Goal: Transaction & Acquisition: Purchase product/service

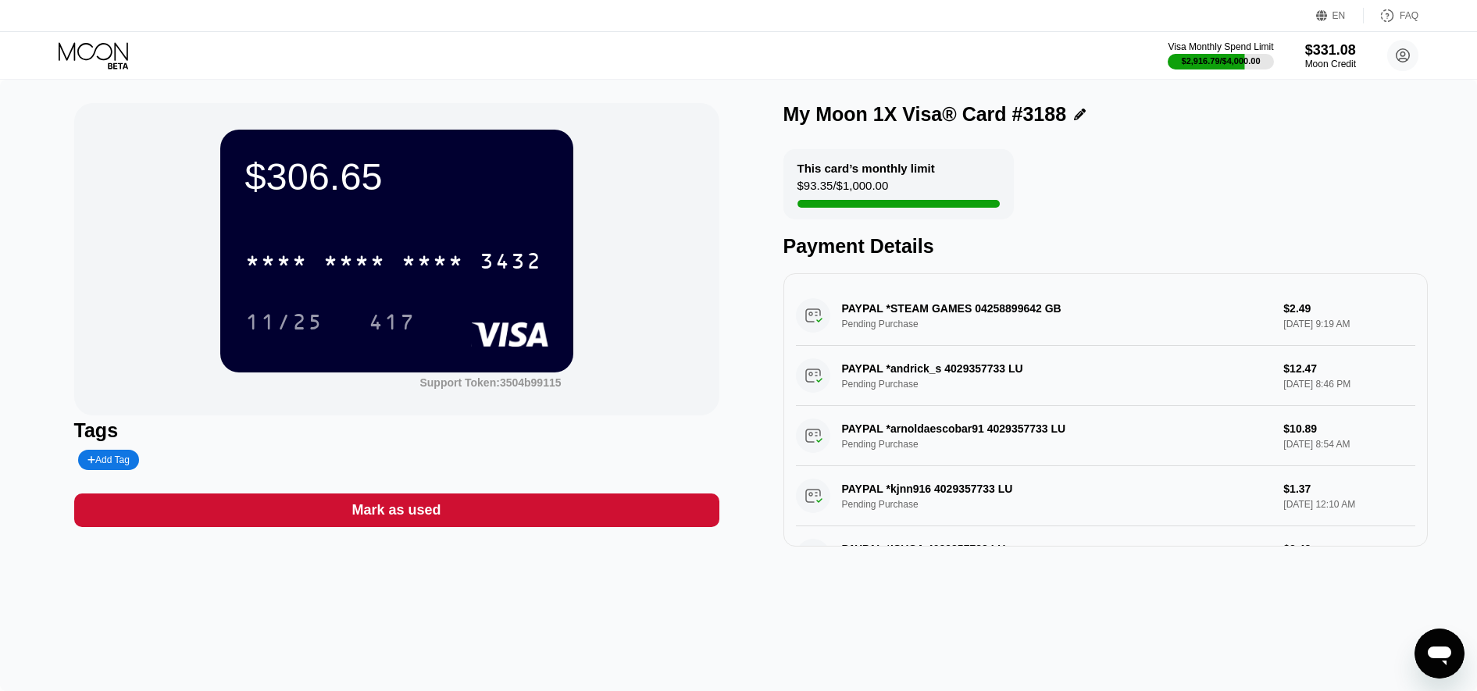
click at [101, 60] on icon at bounding box center [95, 55] width 73 height 27
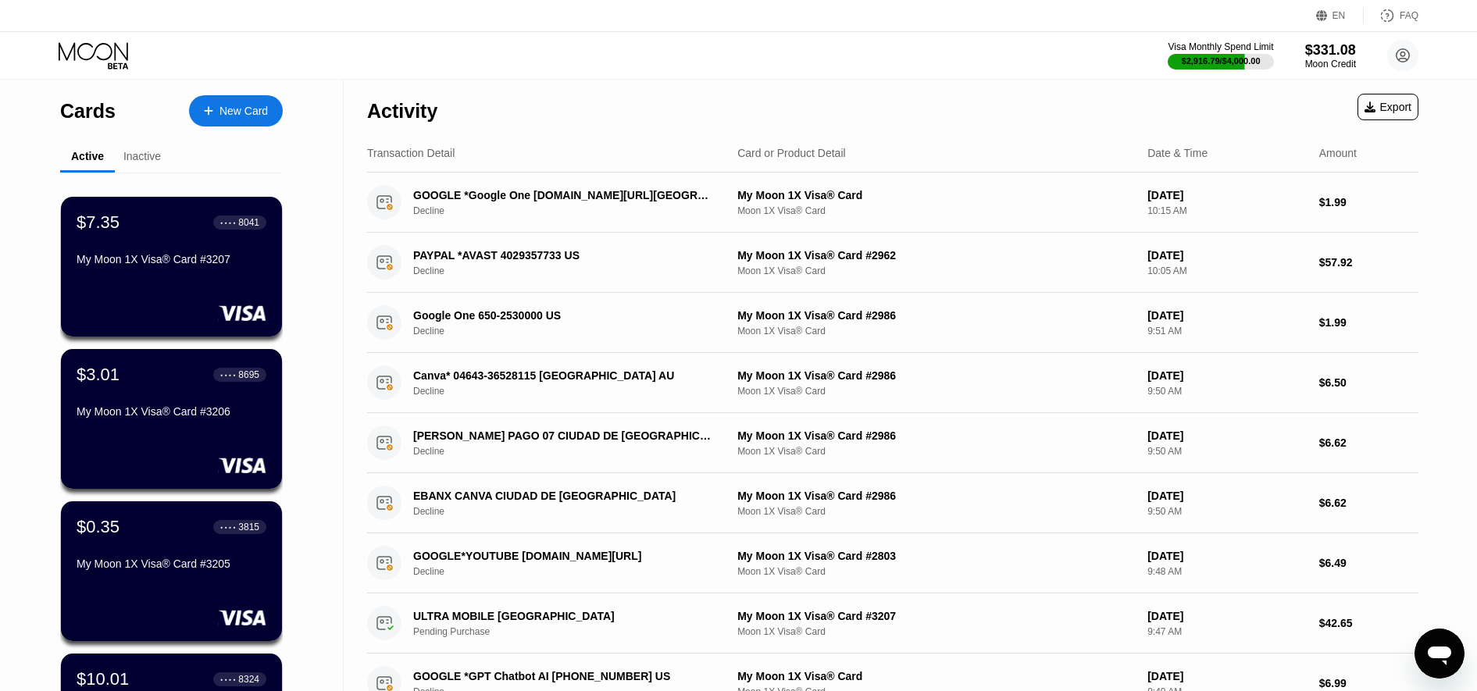
click at [234, 105] on div "New Card" at bounding box center [244, 111] width 48 height 13
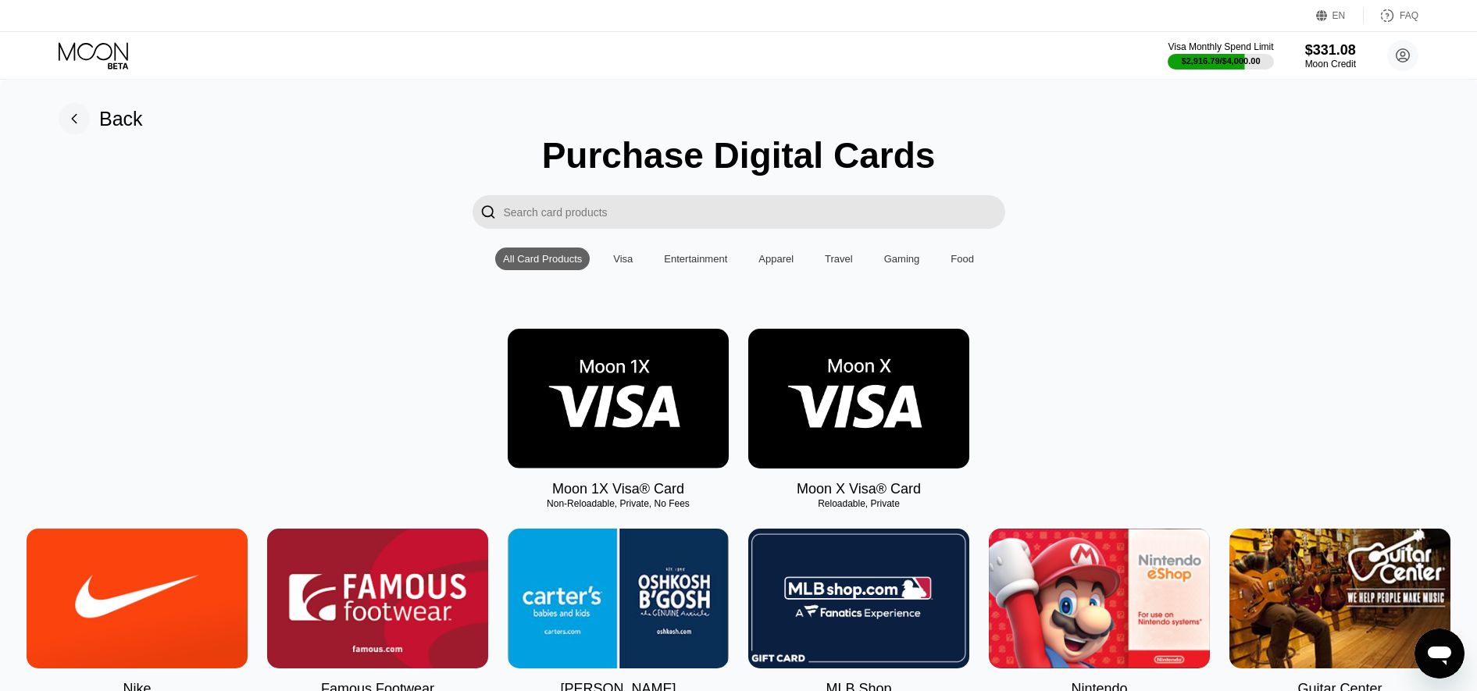
click at [638, 454] on img at bounding box center [618, 399] width 221 height 140
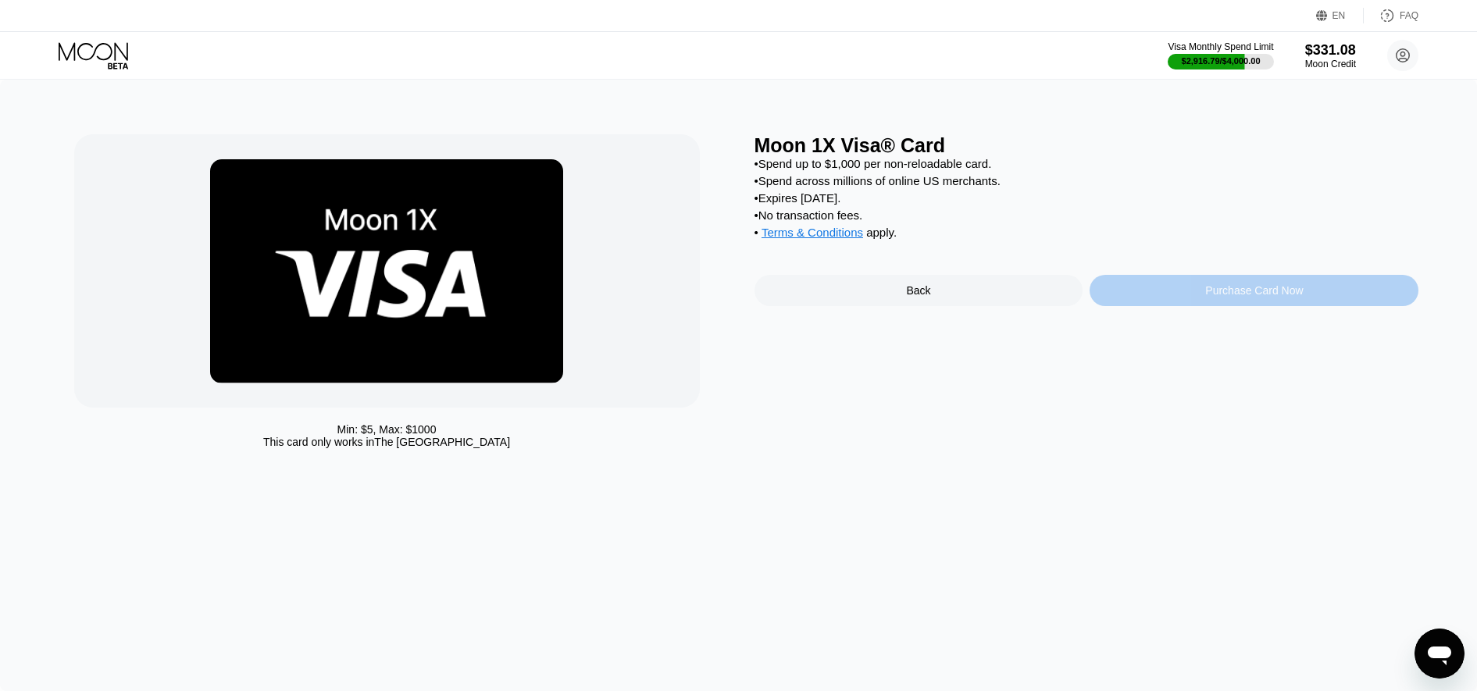
click at [948, 306] on div "Purchase Card Now" at bounding box center [1254, 290] width 329 height 31
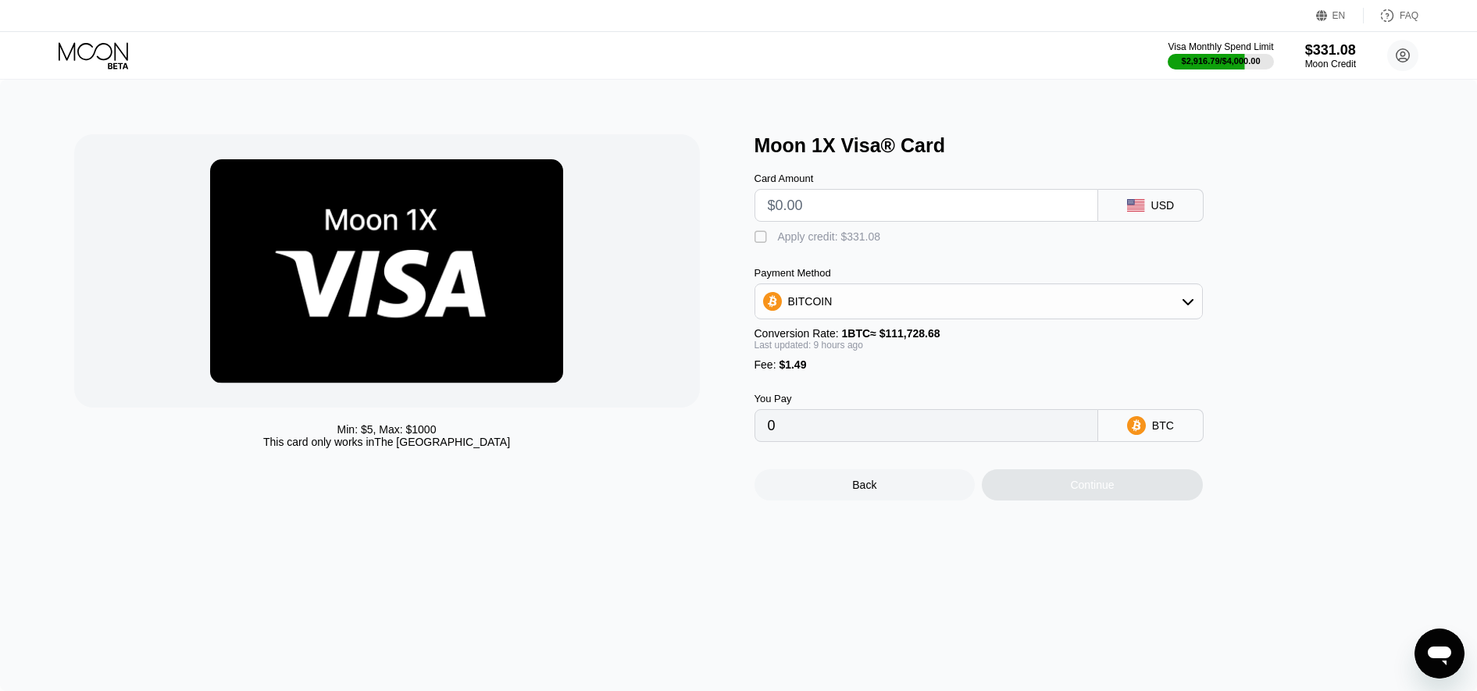
click at [928, 195] on input "text" at bounding box center [926, 205] width 317 height 31
type input "$5.6"
type input "0.00005850"
type input "$5.60"
type input "0.00006391"
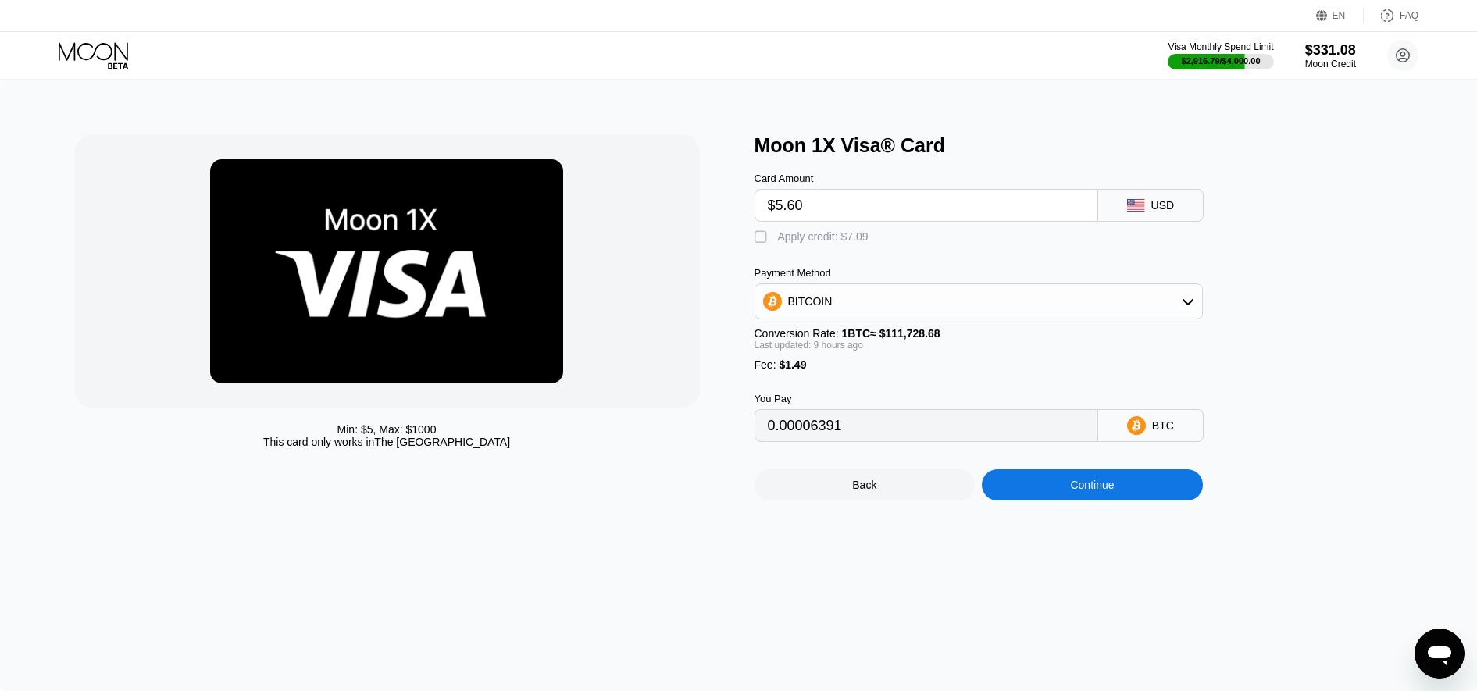
type input "$5.60"
click at [838, 243] on div "Apply credit: $7.09" at bounding box center [823, 236] width 91 height 12
type input "0"
click at [948, 497] on div "Continue" at bounding box center [1092, 485] width 221 height 31
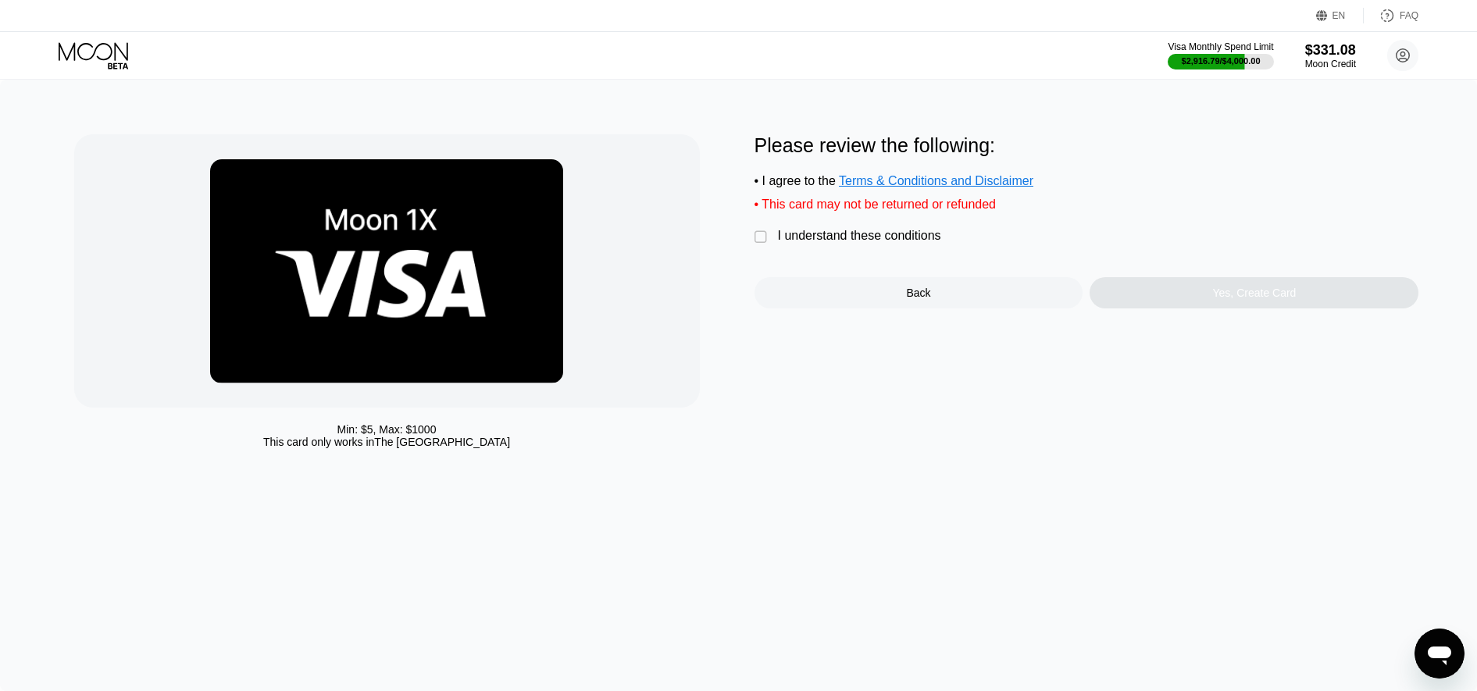
click at [805, 243] on div "I understand these conditions" at bounding box center [859, 236] width 163 height 14
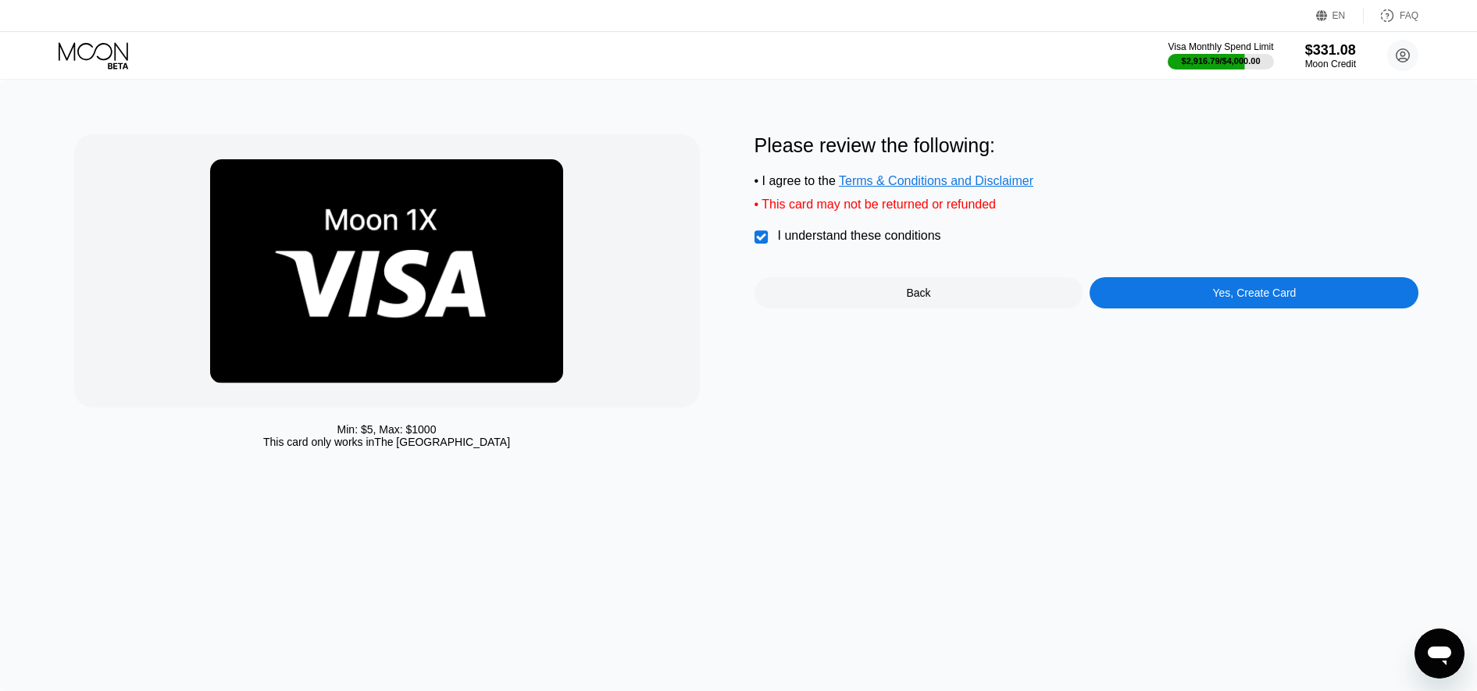
click at [948, 300] on div "Yes, Create Card" at bounding box center [1254, 292] width 329 height 31
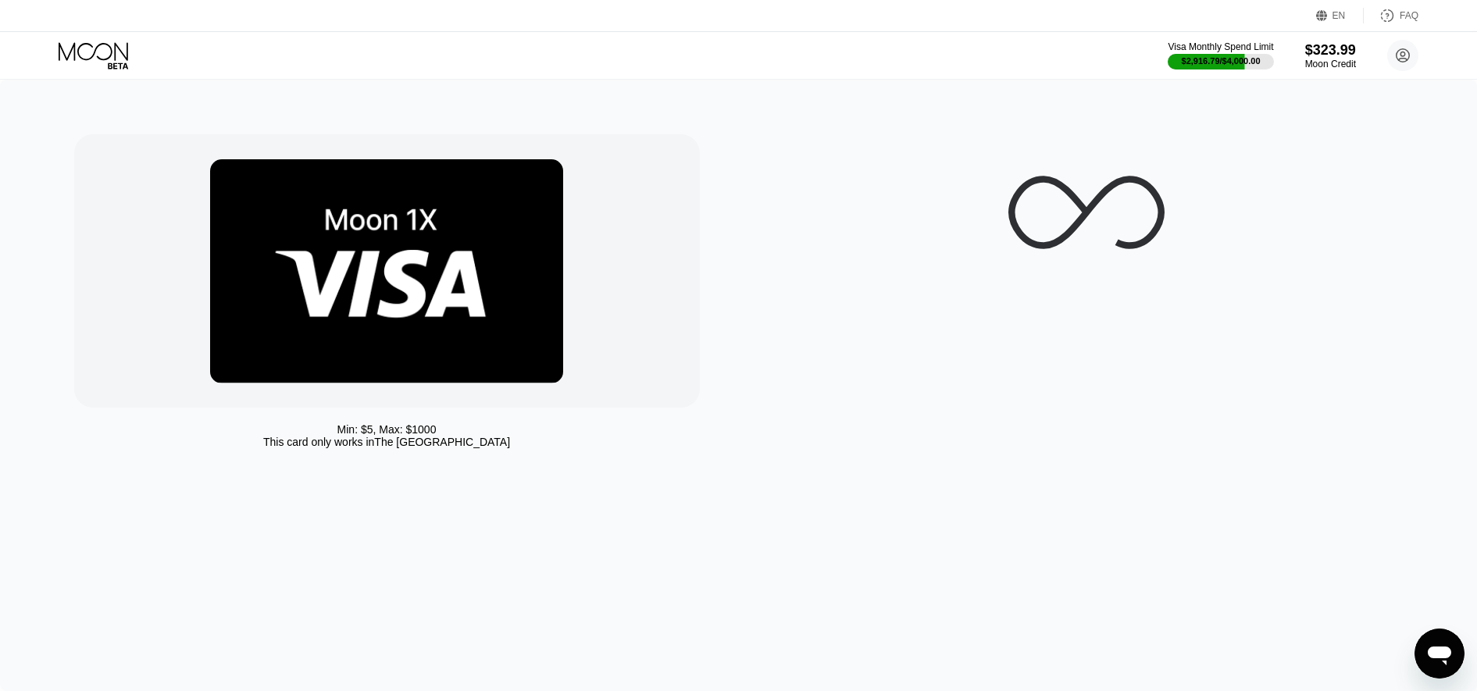
click at [597, 353] on div at bounding box center [387, 270] width 626 height 273
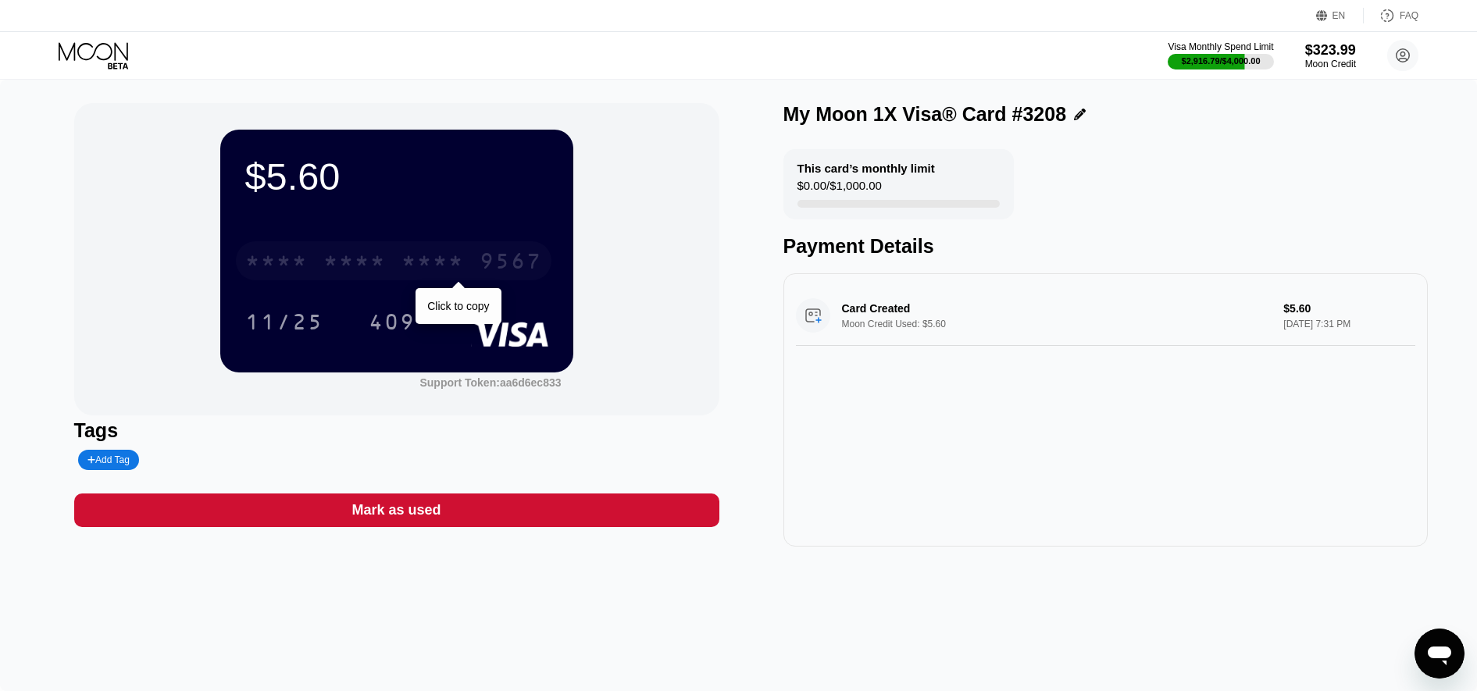
click at [441, 266] on div "* * * *" at bounding box center [433, 263] width 62 height 25
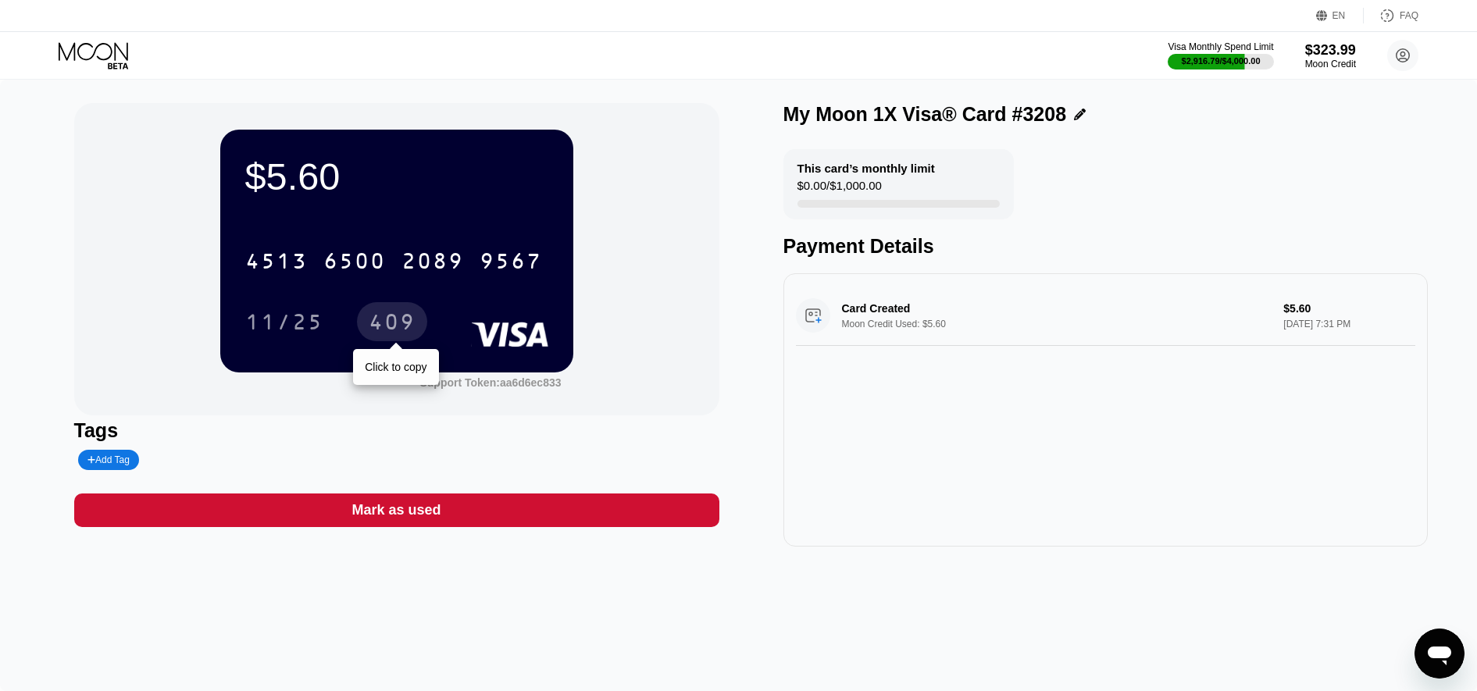
drag, startPoint x: 388, startPoint y: 324, endPoint x: 405, endPoint y: 400, distance: 77.5
click at [387, 325] on div "409" at bounding box center [392, 324] width 47 height 25
click at [72, 26] on div "EN Language Select an item Save FAQ" at bounding box center [738, 16] width 1477 height 32
click at [90, 47] on icon at bounding box center [95, 55] width 73 height 27
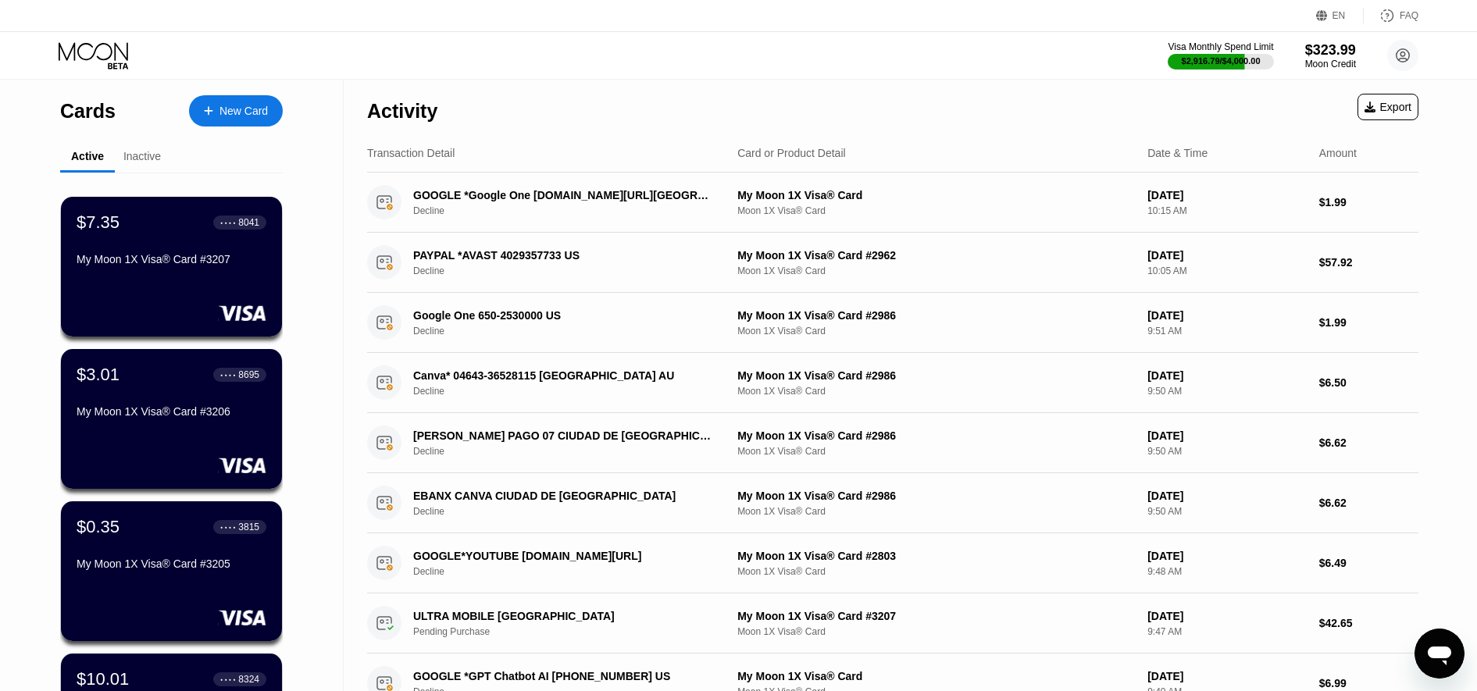
click at [216, 92] on div "Cards New Card" at bounding box center [171, 107] width 223 height 55
click at [224, 102] on div "New Card" at bounding box center [236, 110] width 94 height 31
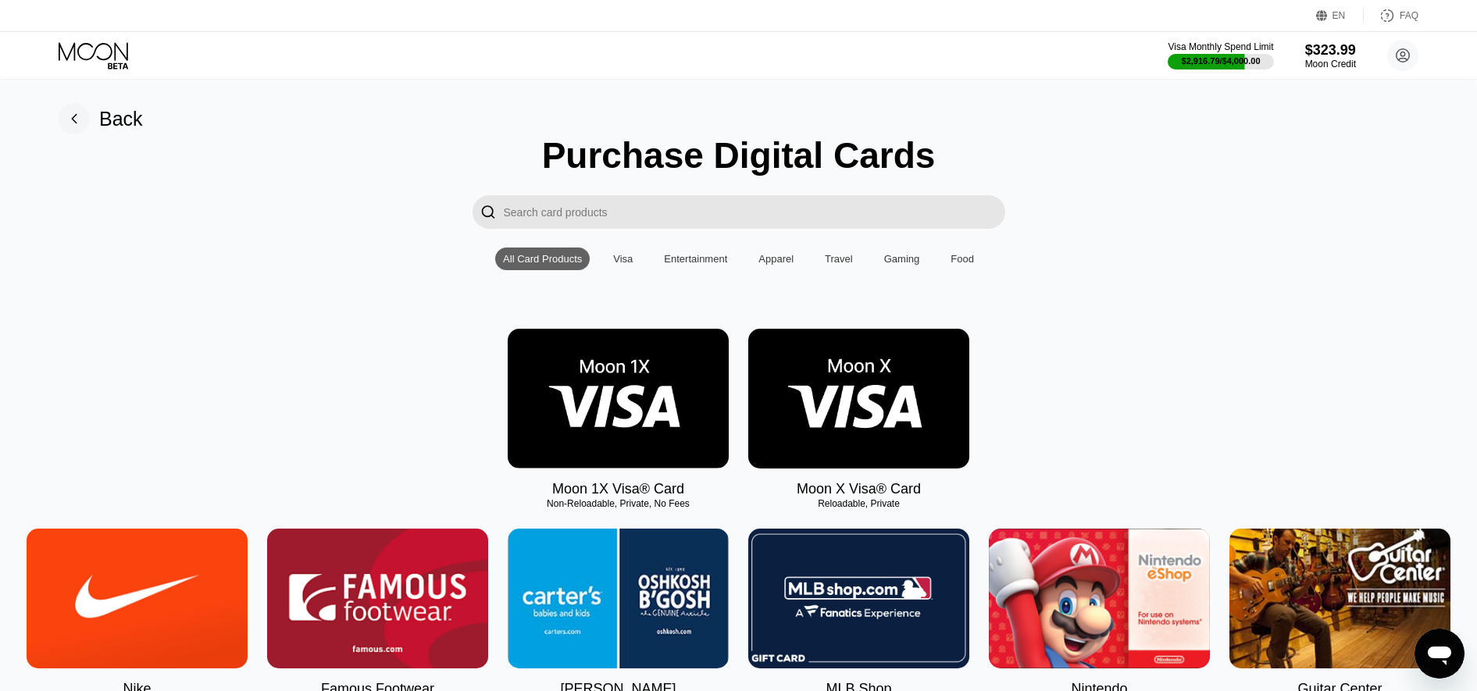
click at [598, 430] on img at bounding box center [618, 399] width 221 height 140
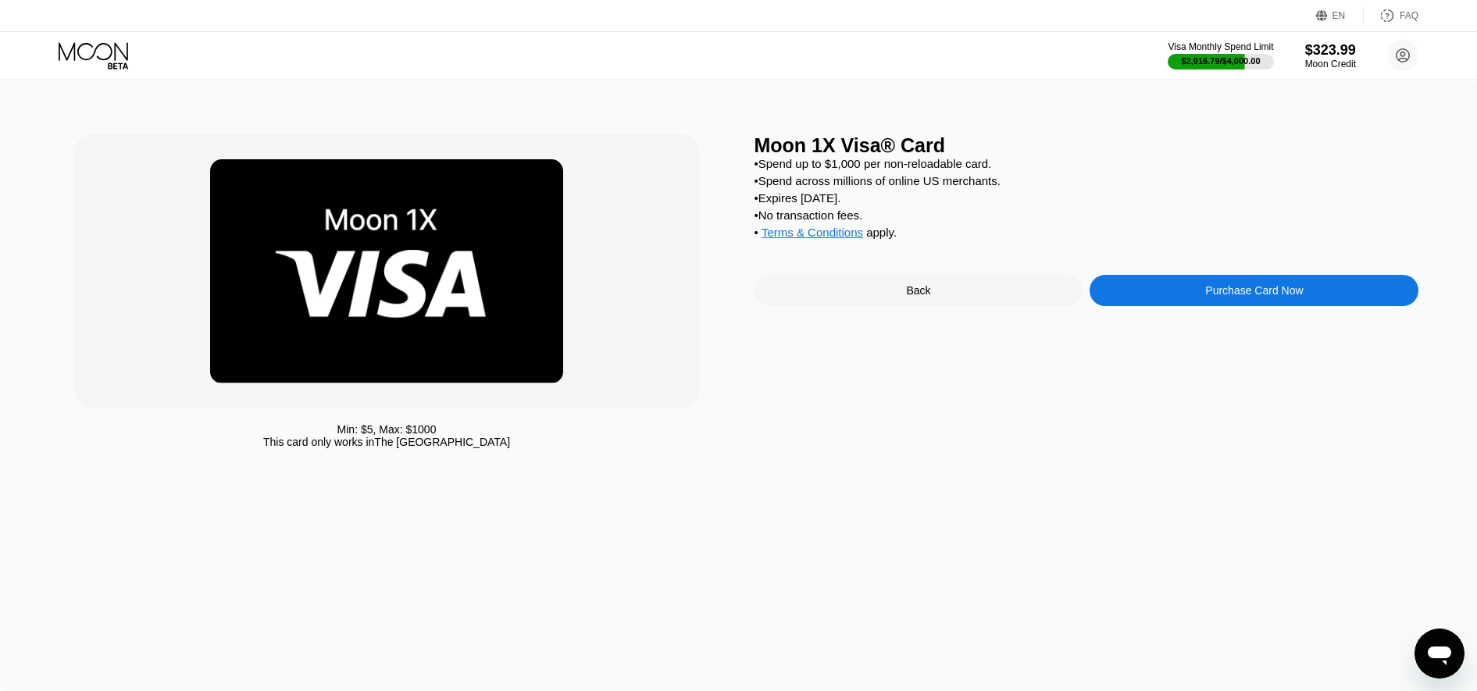
drag, startPoint x: 1128, startPoint y: 276, endPoint x: 1133, endPoint y: 290, distance: 14.8
click at [948, 278] on div "Moon 1X Visa® Card • Spend up to $1,000 per non-reloadable card. • Spend across…" at bounding box center [1087, 295] width 665 height 322
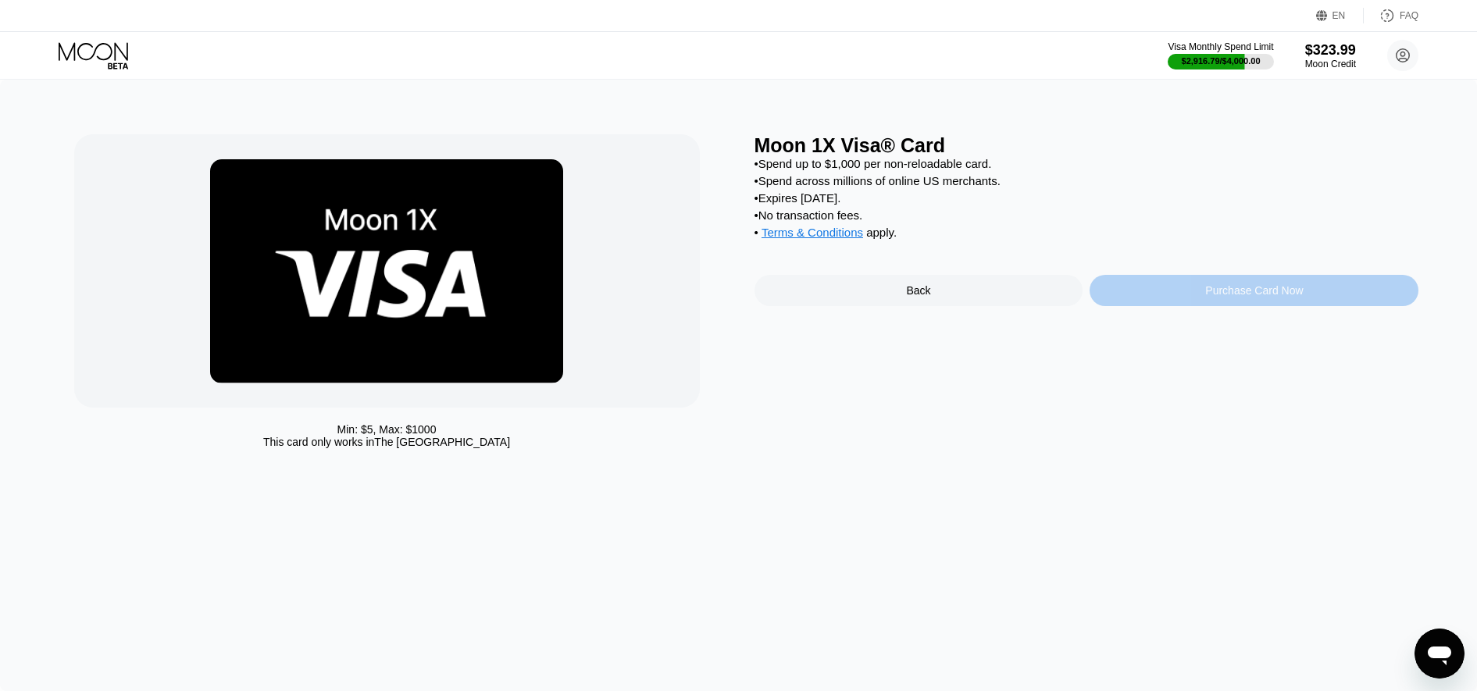
click at [948, 296] on div "Purchase Card Now" at bounding box center [1254, 290] width 329 height 31
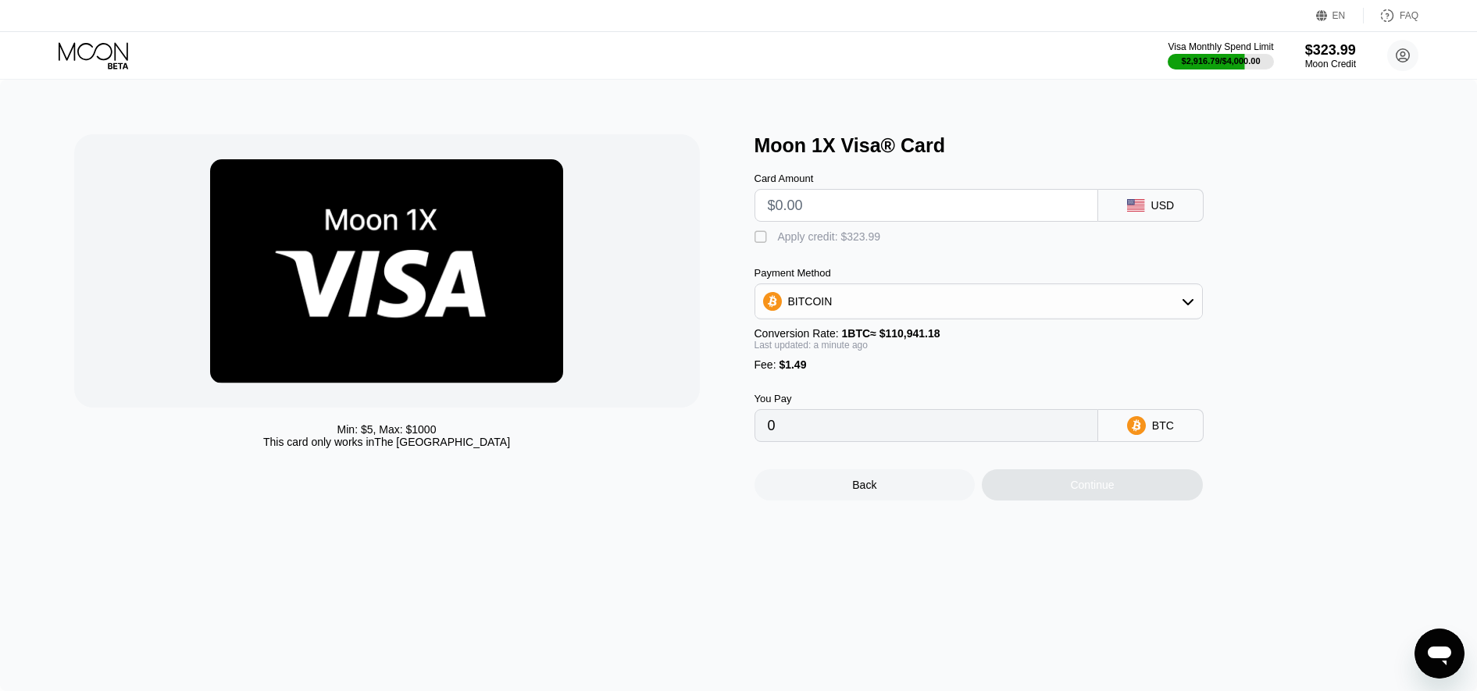
click at [948, 212] on input "text" at bounding box center [926, 205] width 317 height 31
type input "$5"
type input "0.00005850"
type input "$5.1"
type input "0.00005941"
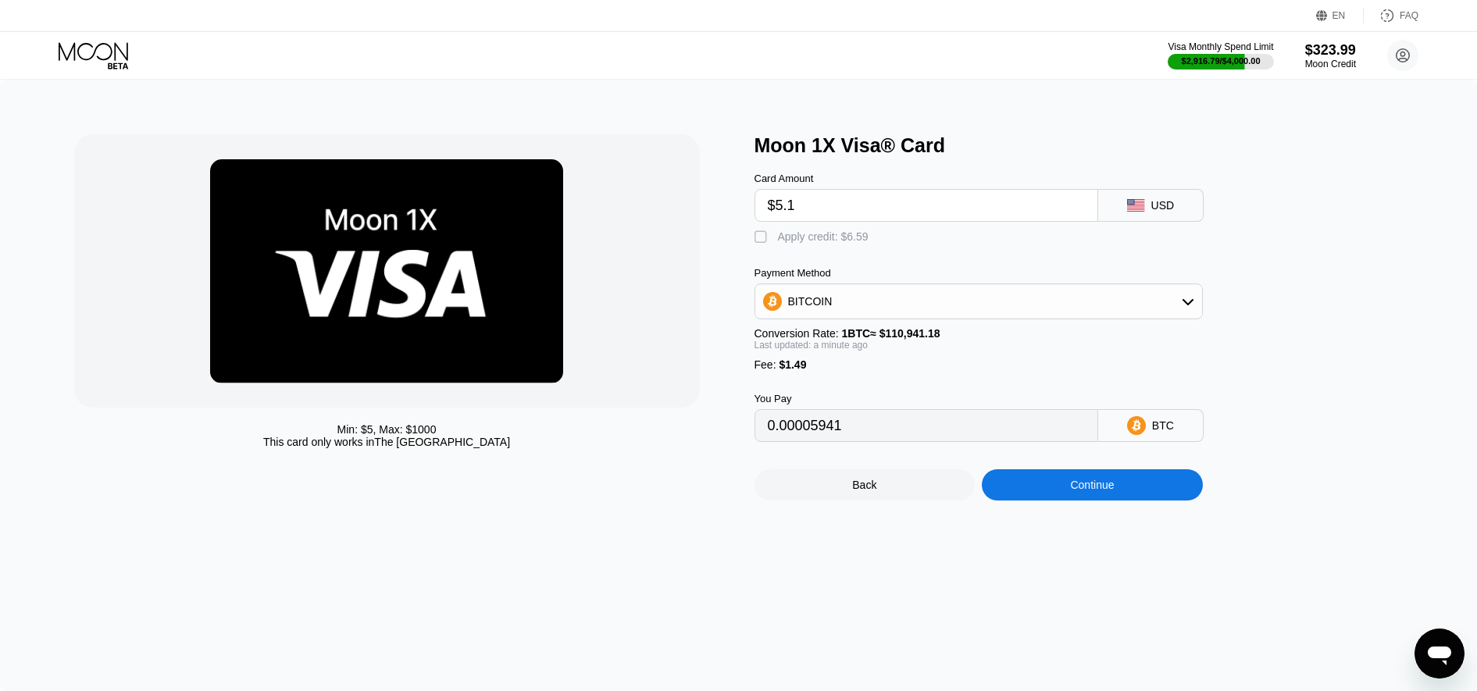
type input "$5.15"
type input "0.00005986"
type input "$5.15"
click at [797, 252] on div "Card Amount $5.15 USD  Apply credit: $6.64 Payment Method BITCOIN Conversion R…" at bounding box center [1005, 299] width 500 height 285
click at [803, 242] on div "Apply credit: $6.64" at bounding box center [823, 236] width 91 height 12
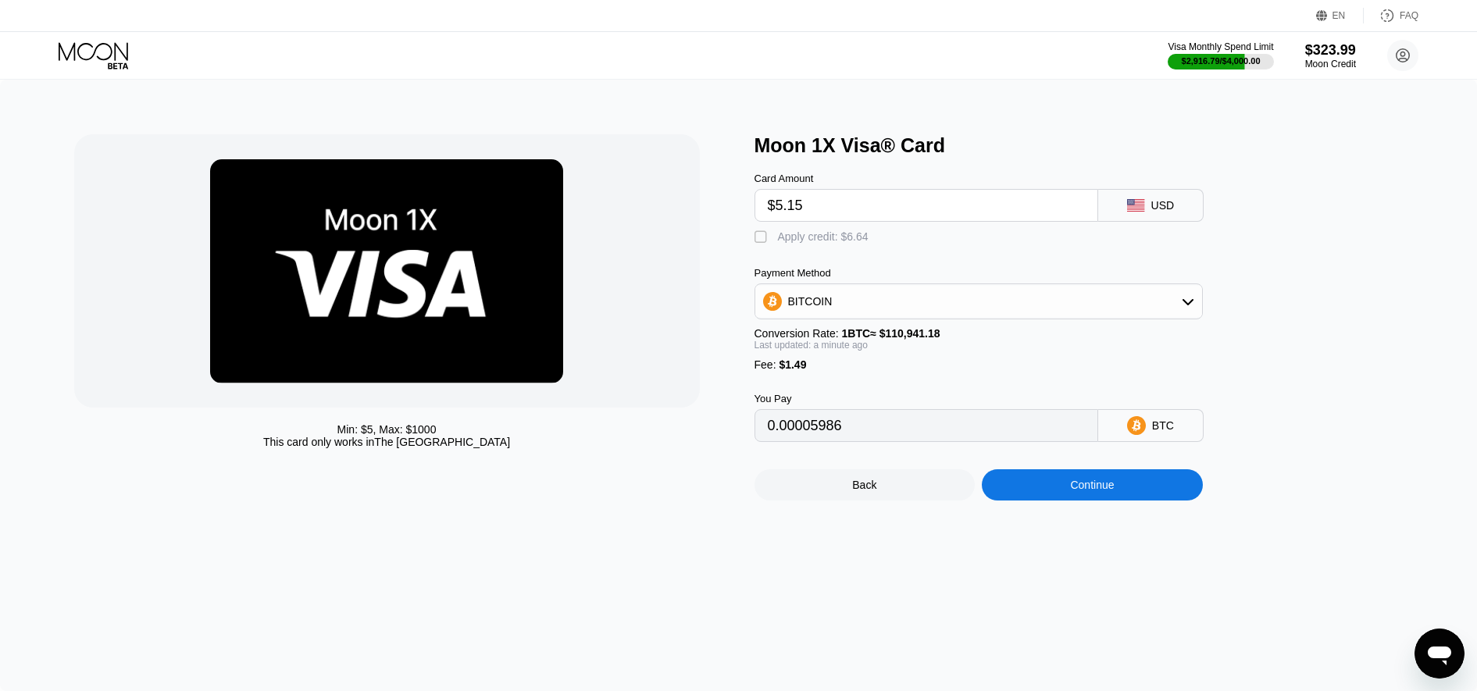
type input "0"
click at [948, 489] on div "Continue" at bounding box center [1092, 485] width 221 height 31
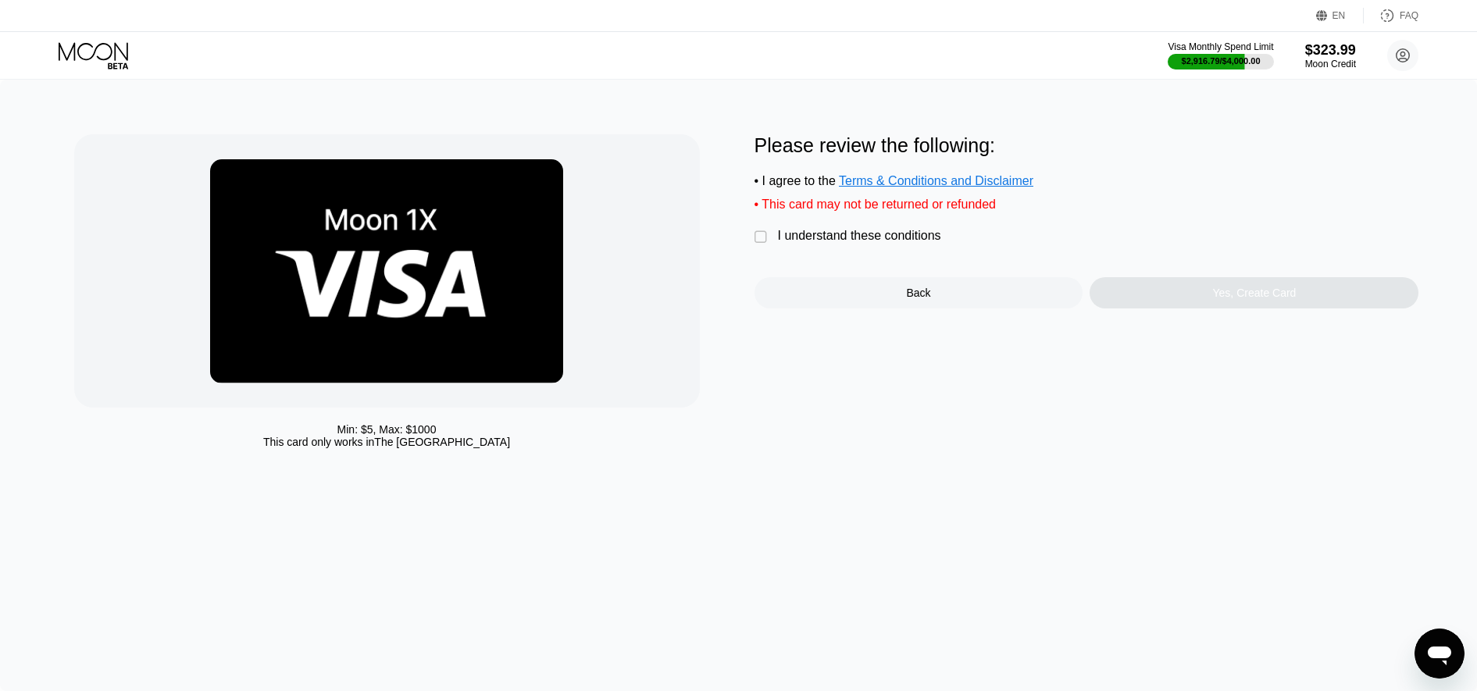
click at [798, 243] on div "I understand these conditions" at bounding box center [859, 236] width 163 height 14
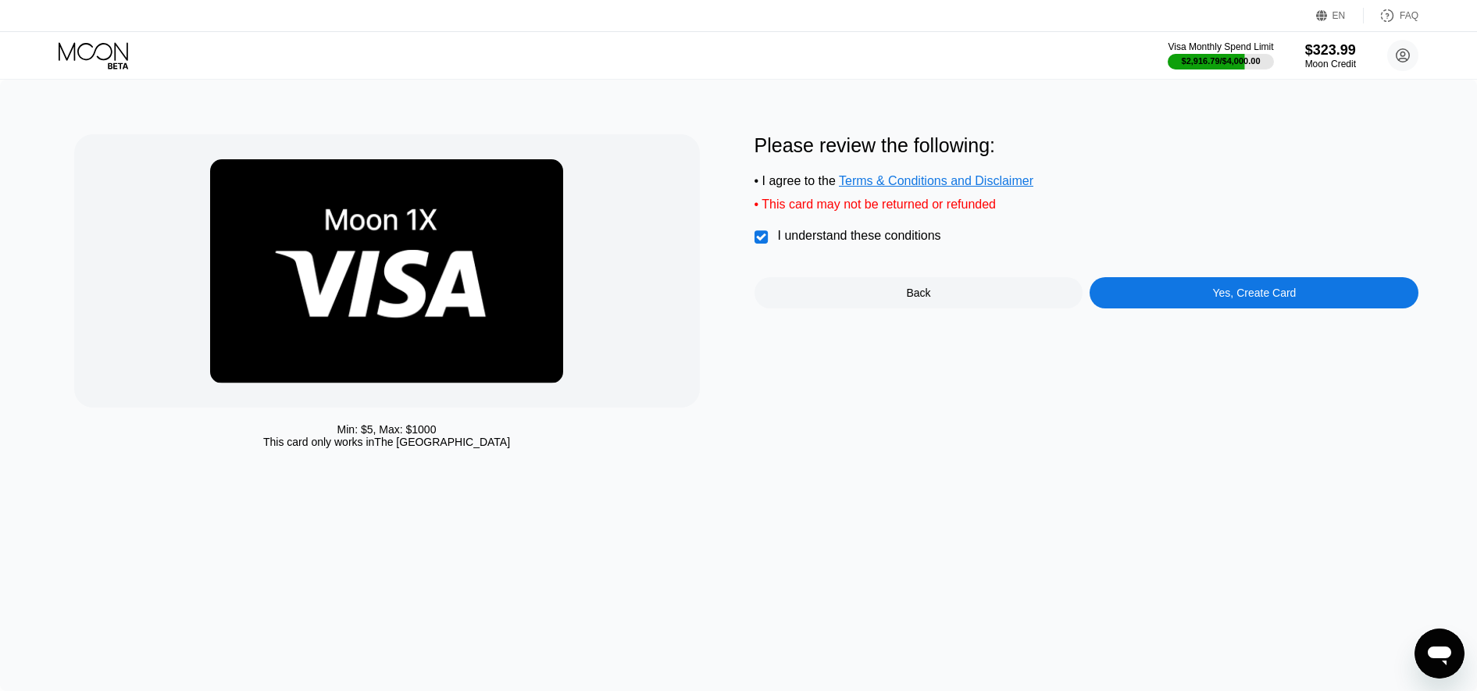
click at [948, 287] on div "Please review the following: • I agree to the Terms & Conditions and Disclaimer…" at bounding box center [1087, 221] width 665 height 174
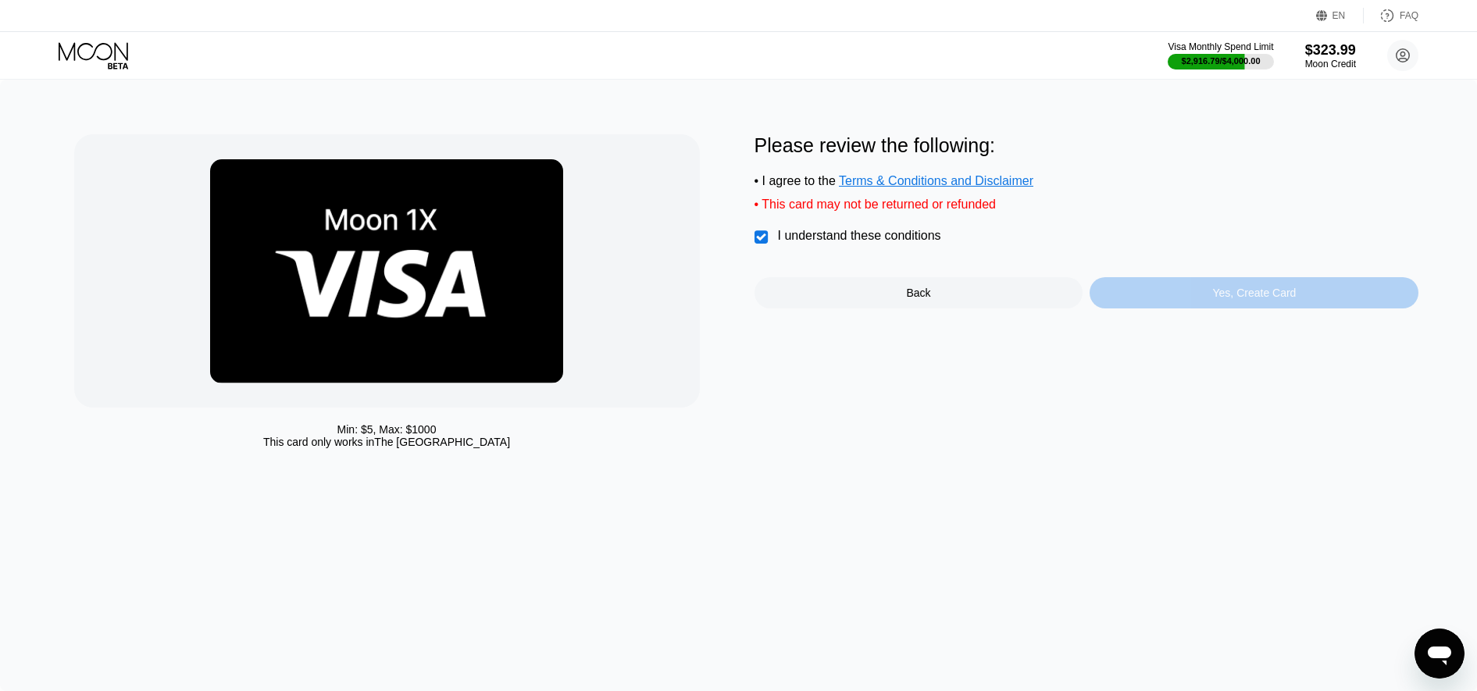
click at [948, 294] on div "Yes, Create Card" at bounding box center [1254, 292] width 329 height 31
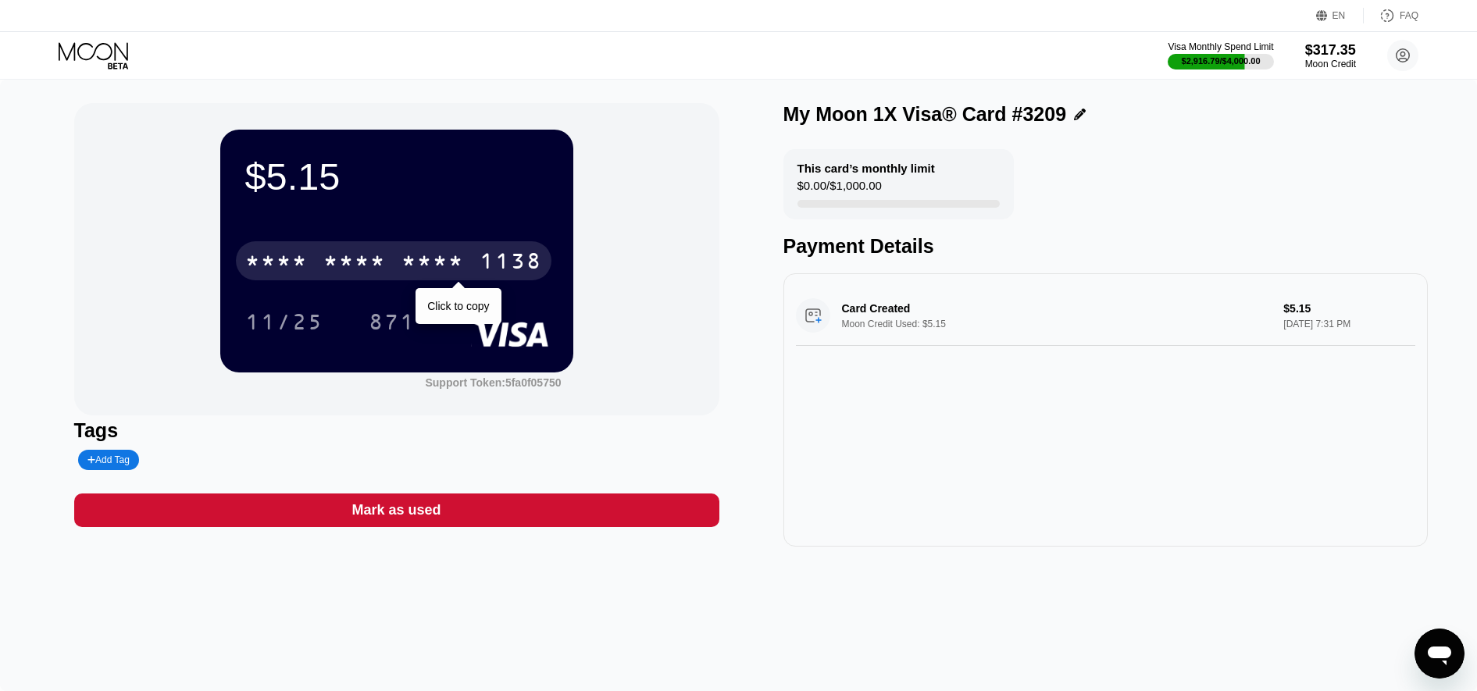
click at [509, 253] on div "1138" at bounding box center [511, 263] width 62 height 25
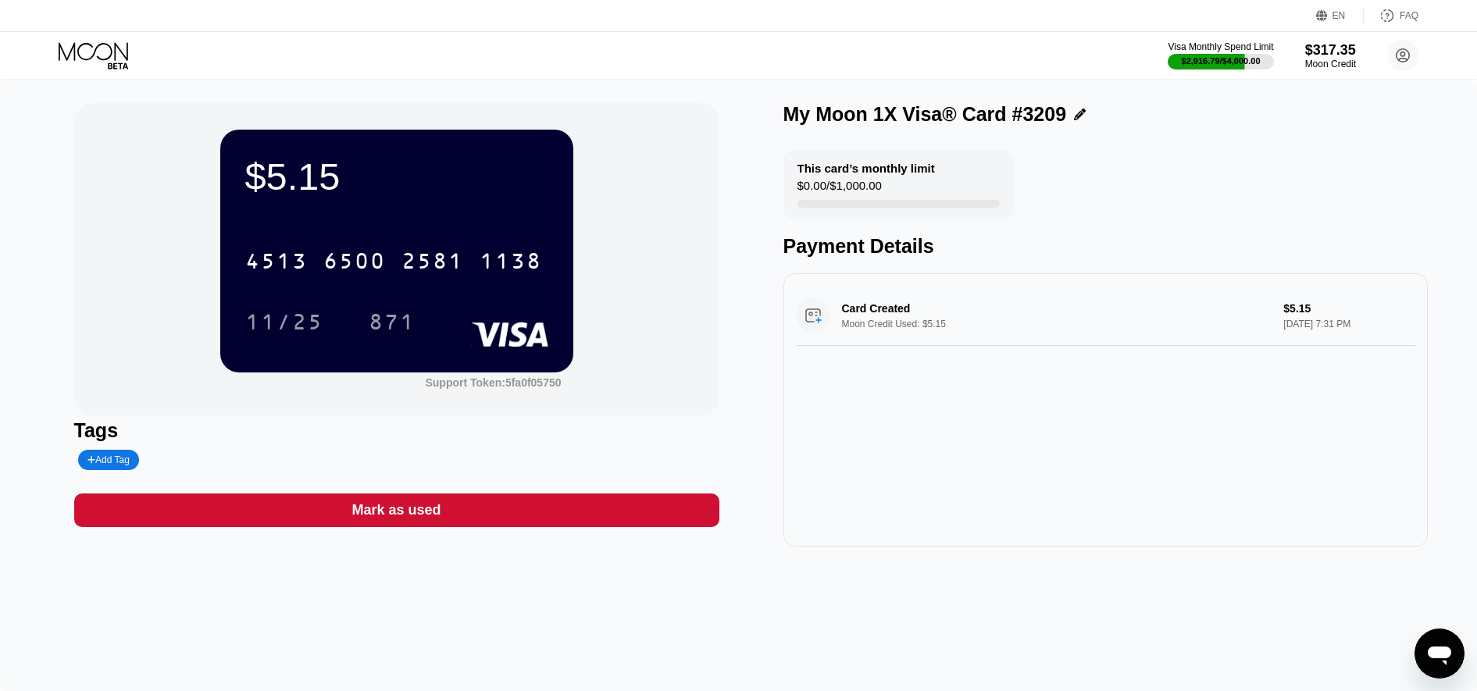
click at [373, 322] on div "871" at bounding box center [392, 324] width 47 height 25
drag, startPoint x: 485, startPoint y: 690, endPoint x: 480, endPoint y: 708, distance: 18.6
click at [480, 691] on html "EN Language Select an item Save FAQ Visa Monthly Spend Limit $2,916.79 / $4,000…" at bounding box center [738, 345] width 1477 height 691
